Goal: Information Seeking & Learning: Learn about a topic

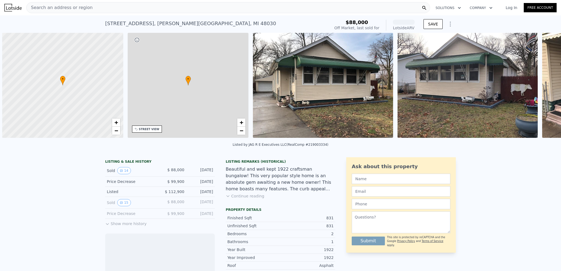
scroll to position [0, 2]
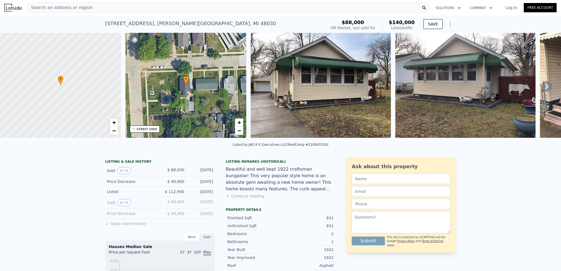
click at [541, 88] on icon at bounding box center [546, 86] width 11 height 11
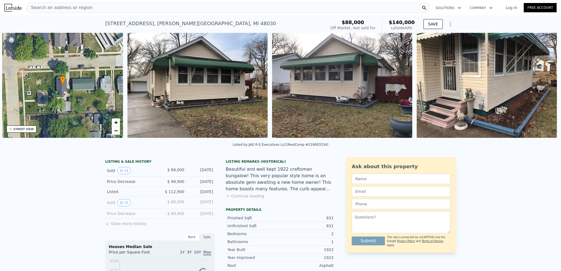
scroll to position [0, 127]
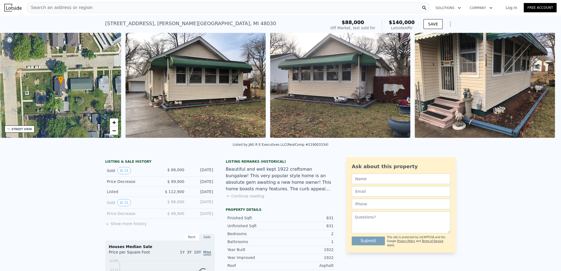
click at [540, 88] on img at bounding box center [484, 85] width 140 height 105
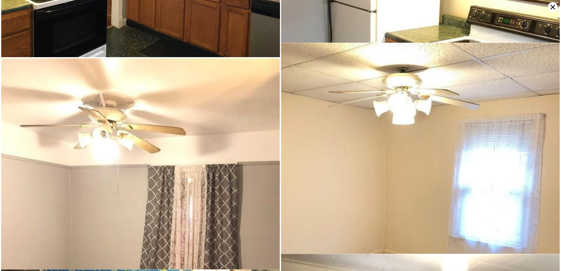
scroll to position [1031, 0]
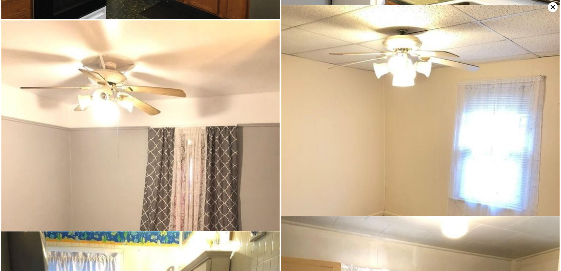
click at [357, 164] on img at bounding box center [420, 190] width 279 height 371
click at [250, 165] on img at bounding box center [140, 205] width 279 height 371
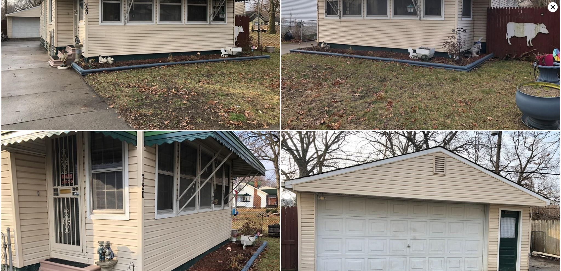
scroll to position [0, 0]
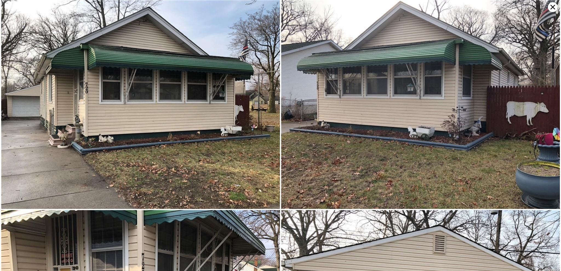
click at [551, 10] on icon at bounding box center [552, 7] width 10 height 10
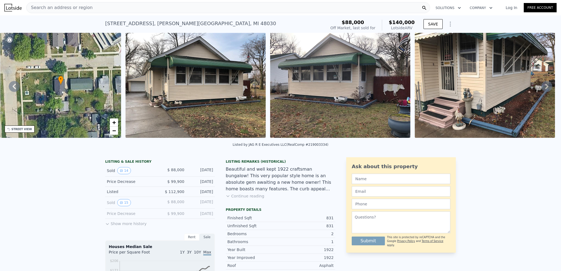
drag, startPoint x: 186, startPoint y: 92, endPoint x: 237, endPoint y: 94, distance: 51.0
click at [237, 94] on img at bounding box center [195, 85] width 140 height 105
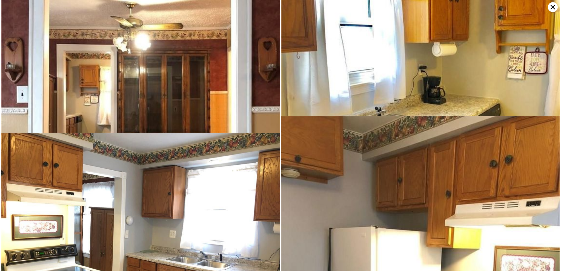
scroll to position [820, 0]
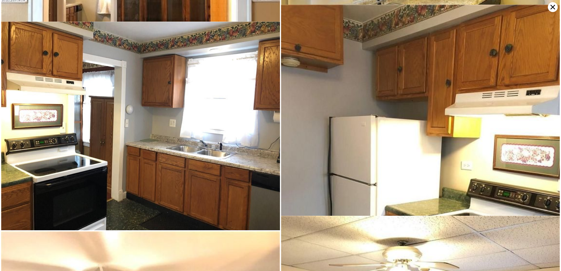
drag, startPoint x: 376, startPoint y: 125, endPoint x: 235, endPoint y: 124, distance: 141.0
click at [235, 124] on img at bounding box center [140, 126] width 279 height 209
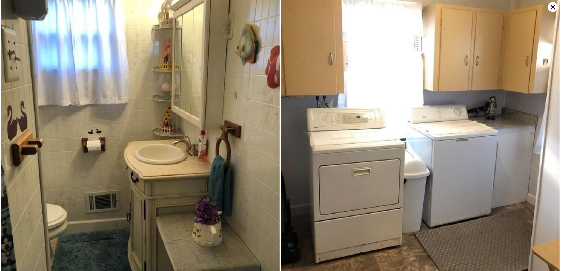
scroll to position [1354, 0]
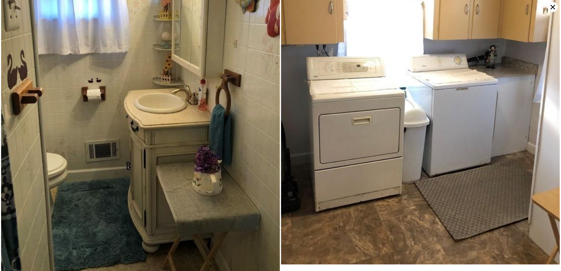
click at [360, 125] on img at bounding box center [420, 78] width 279 height 371
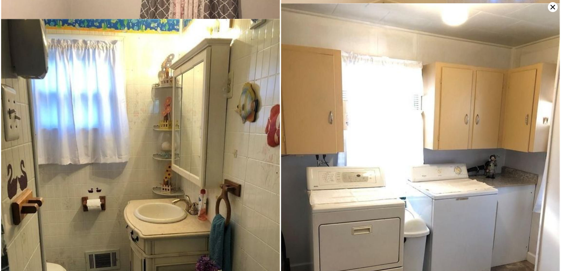
scroll to position [1243, 0]
